Goal: Task Accomplishment & Management: Manage account settings

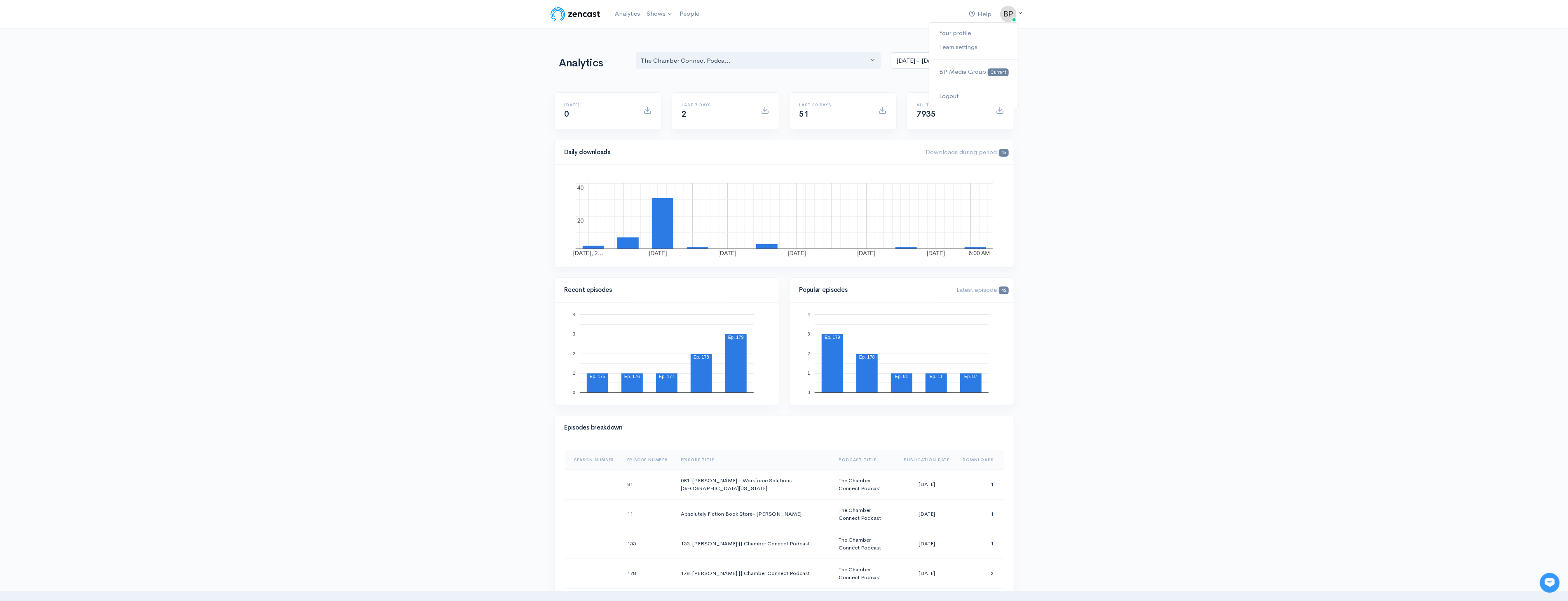
click at [1010, 10] on img at bounding box center [1008, 14] width 17 height 17
click at [962, 31] on link "Your profile" at bounding box center [973, 33] width 89 height 14
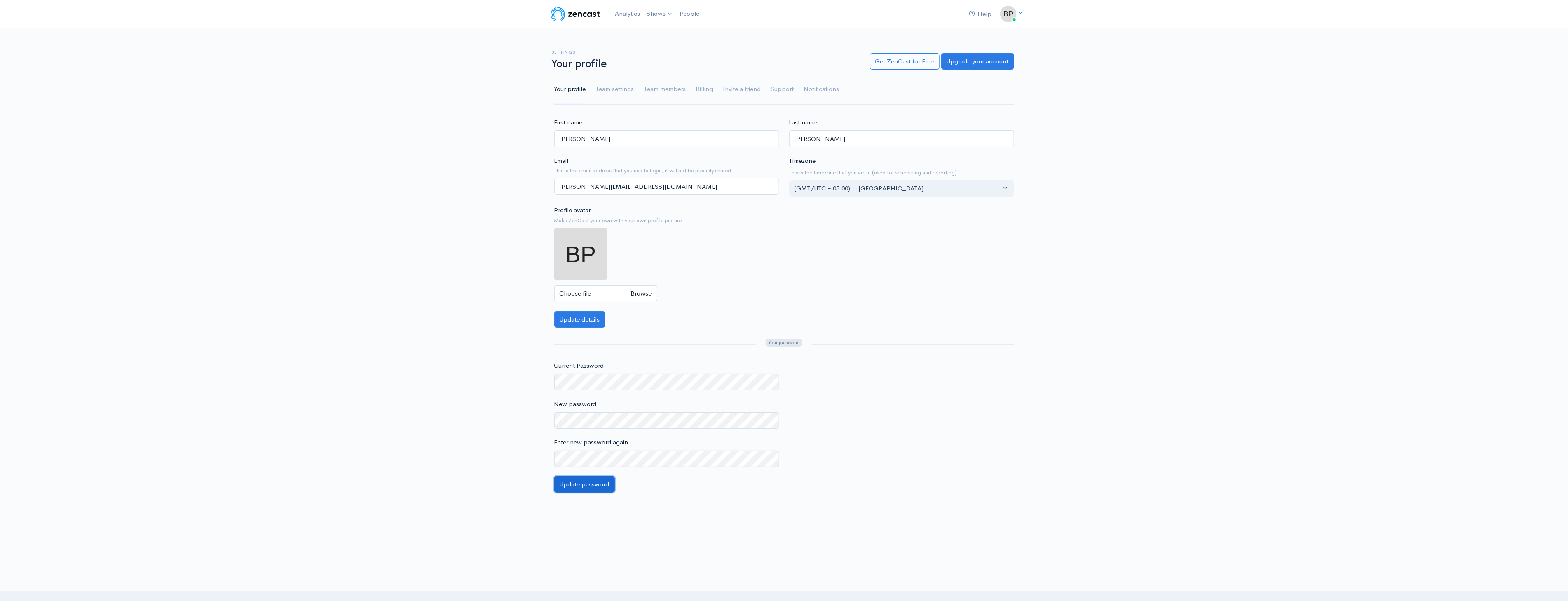
click at [598, 489] on button "Update password" at bounding box center [584, 484] width 61 height 17
